Goal: Task Accomplishment & Management: Complete application form

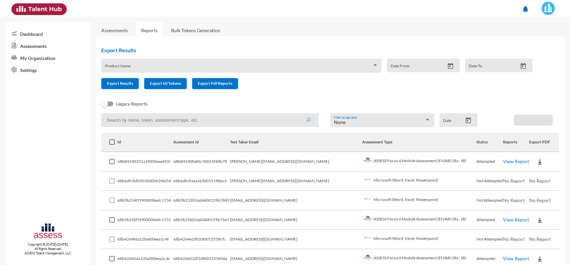
click at [119, 32] on link "Assessments" at bounding box center [114, 31] width 26 height 6
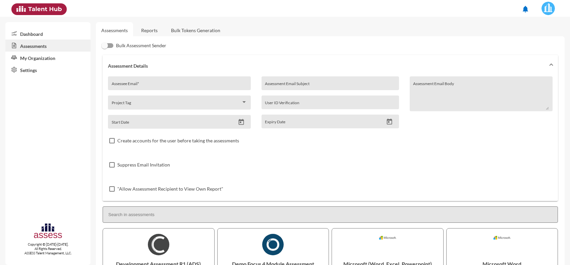
click at [145, 86] on input "Assessee Email *" at bounding box center [180, 85] width 136 height 5
paste input "[EMAIL_ADDRESS][DOMAIN_NAME]"
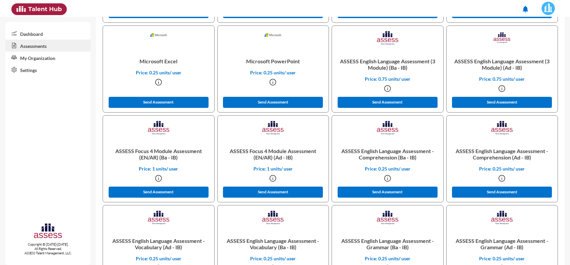
scroll to position [293, 0]
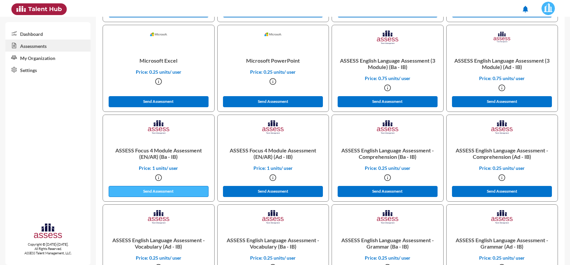
type input "[EMAIL_ADDRESS][DOMAIN_NAME]"
click at [168, 192] on button "Send Assessment" at bounding box center [159, 191] width 100 height 11
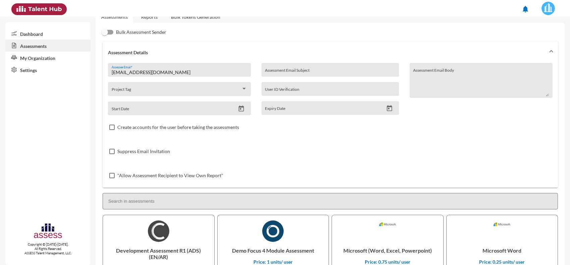
scroll to position [0, 0]
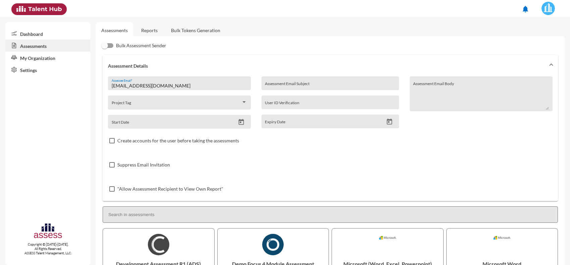
click at [145, 27] on link "Reports" at bounding box center [149, 30] width 27 height 16
